Goal: Task Accomplishment & Management: Complete application form

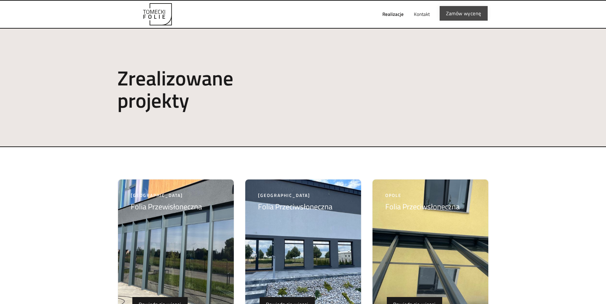
click at [470, 15] on link "Zamów wycenę" at bounding box center [463, 13] width 48 height 15
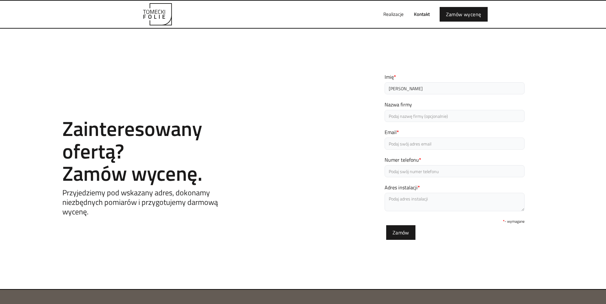
type input "[PERSON_NAME]"
type input "MZ Finanse [PERSON_NAME]"
type input "[EMAIL_ADDRESS][DOMAIN_NAME]"
type input "501691169"
type textarea "Świdnicka 1/1"
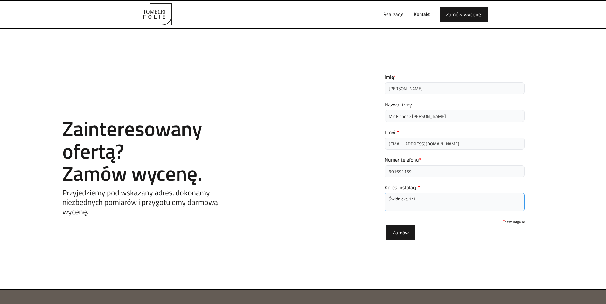
drag, startPoint x: 468, startPoint y: 200, endPoint x: 291, endPoint y: 191, distance: 176.7
click at [291, 191] on div "Contact Zainteresowany ofertą? Zamów wycenę. Przyjedziemy pod wskazany adres, d…" at bounding box center [303, 158] width 606 height 197
type textarea "[GEOGRAPHIC_DATA] ul. Przyjaźni 66/5"
click at [468, 239] on form "Imię * [PERSON_NAME] firmy MZ Finanse [PERSON_NAME] Email * [EMAIL_ADDRESS][DOM…" at bounding box center [454, 156] width 140 height 167
click at [397, 230] on input "Zamów" at bounding box center [400, 231] width 29 height 15
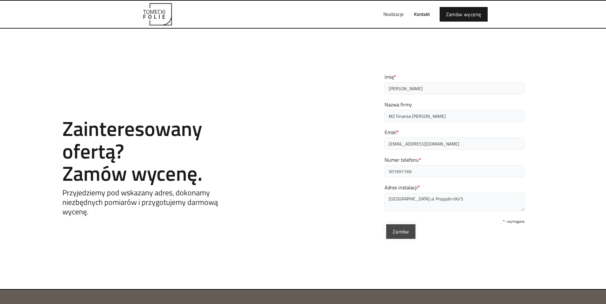
type input "Proszę czekać..."
